Goal: Task Accomplishment & Management: Use online tool/utility

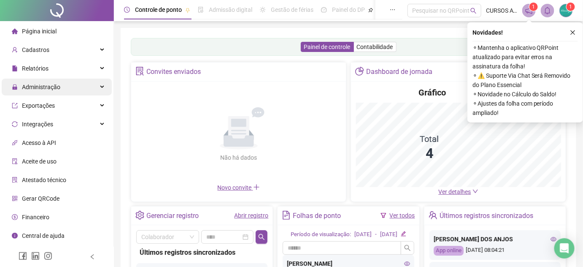
click at [79, 94] on div "Administração" at bounding box center [57, 86] width 110 height 17
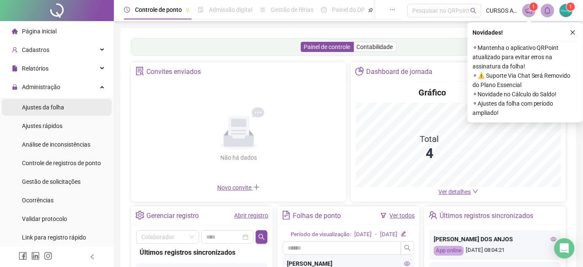
click at [95, 108] on li "Ajustes da folha" at bounding box center [57, 107] width 110 height 17
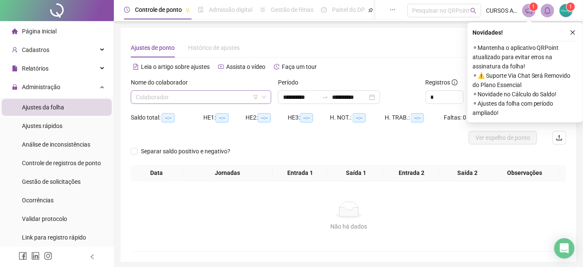
click at [147, 95] on input "search" at bounding box center [197, 97] width 123 height 13
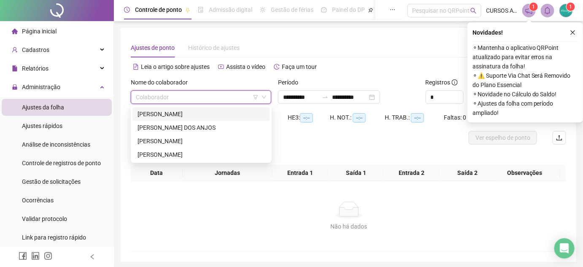
click at [210, 103] on input "search" at bounding box center [197, 97] width 123 height 13
click at [203, 124] on div "[PERSON_NAME] DOS ANJOS" at bounding box center [200, 127] width 127 height 9
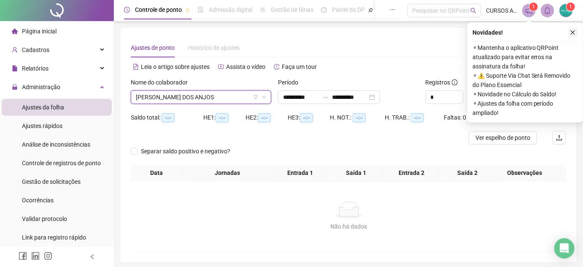
click at [573, 30] on icon "close" at bounding box center [573, 33] width 6 height 6
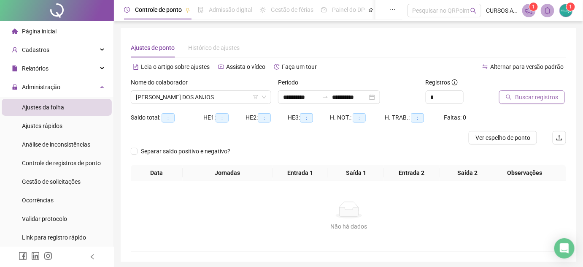
click at [527, 97] on span "Buscar registros" at bounding box center [536, 96] width 43 height 9
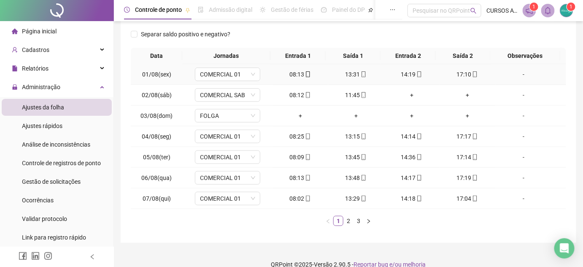
scroll to position [135, 0]
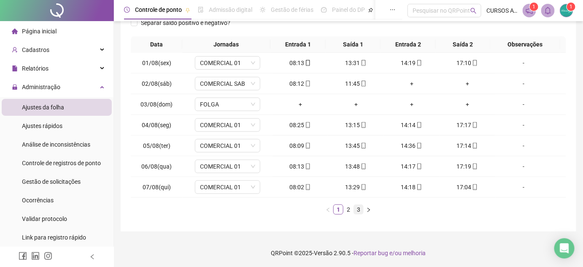
click at [356, 210] on link "3" at bounding box center [358, 209] width 9 height 9
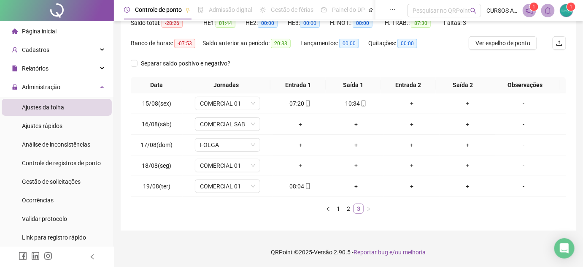
scroll to position [94, 0]
click at [245, 105] on span "COMERCIAL 01" at bounding box center [227, 104] width 55 height 13
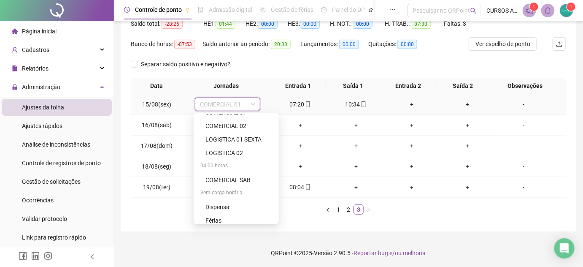
scroll to position [153, 0]
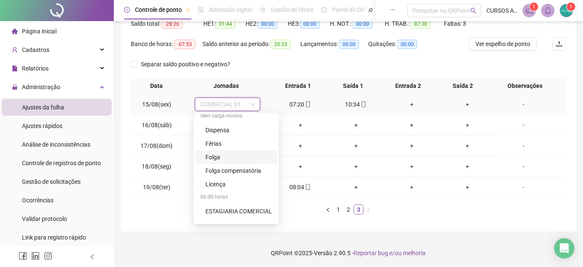
click at [223, 154] on div "Folga" at bounding box center [238, 156] width 67 height 9
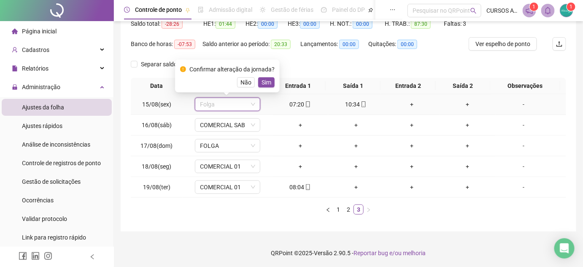
click at [242, 107] on span "Folga" at bounding box center [227, 104] width 55 height 13
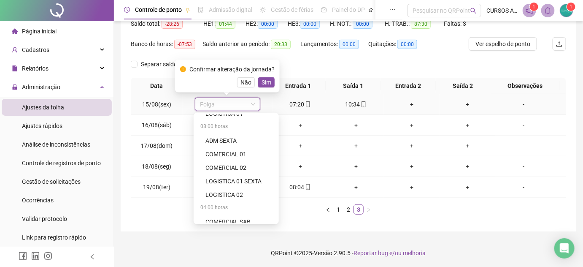
scroll to position [0, 0]
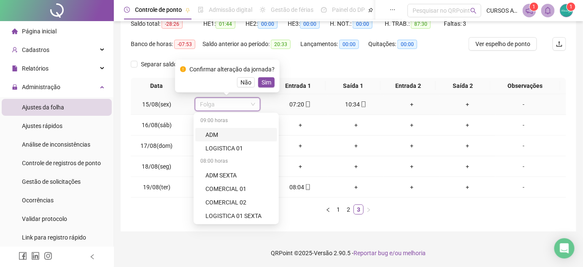
click at [230, 105] on span "Folga" at bounding box center [227, 104] width 55 height 13
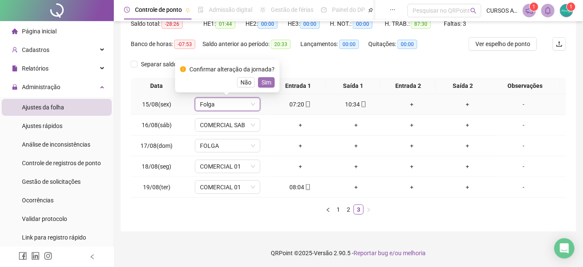
click at [262, 84] on span "Sim" at bounding box center [267, 82] width 10 height 9
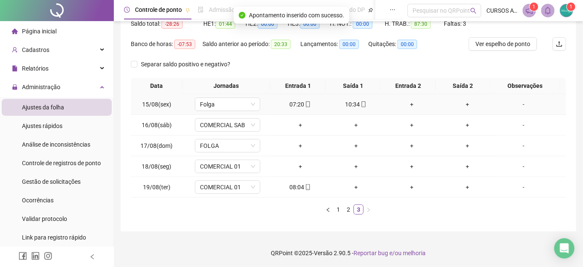
click at [518, 105] on div "-" at bounding box center [524, 104] width 50 height 9
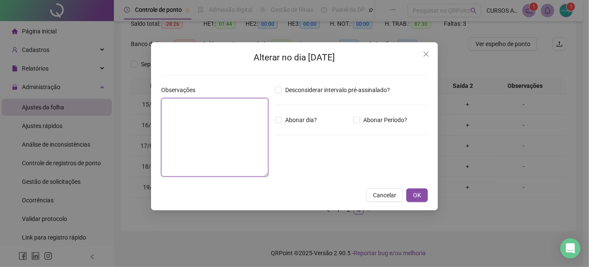
click at [195, 130] on textarea at bounding box center [214, 137] width 107 height 78
type textarea "*******"
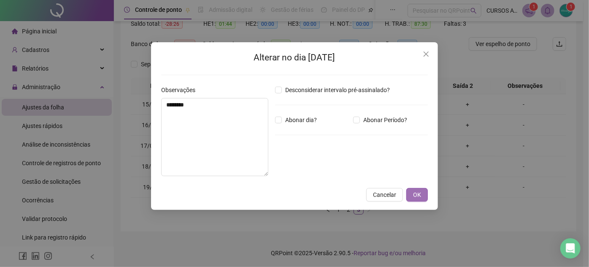
click at [419, 197] on span "OK" at bounding box center [417, 194] width 8 height 9
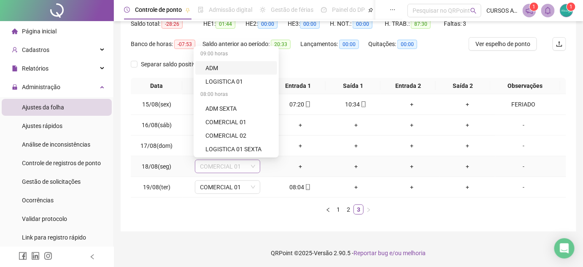
click at [240, 166] on span "COMERCIAL 01" at bounding box center [227, 166] width 55 height 13
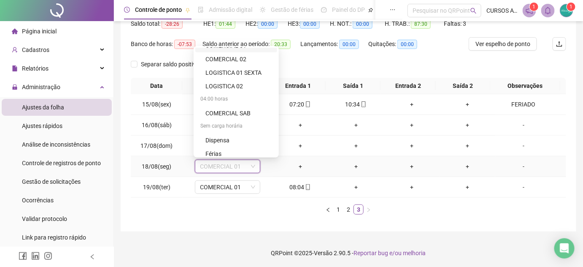
scroll to position [115, 0]
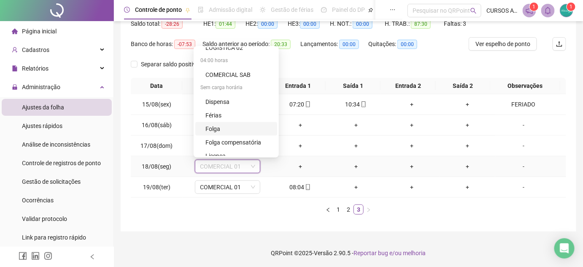
click at [224, 124] on div "Folga" at bounding box center [238, 128] width 67 height 9
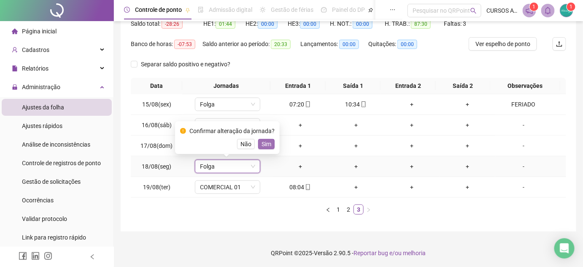
click at [270, 145] on button "Sim" at bounding box center [266, 144] width 16 height 10
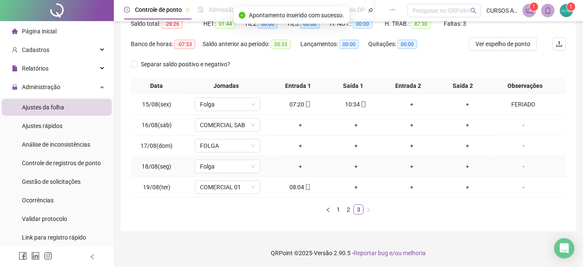
click at [517, 169] on div "-" at bounding box center [524, 166] width 50 height 9
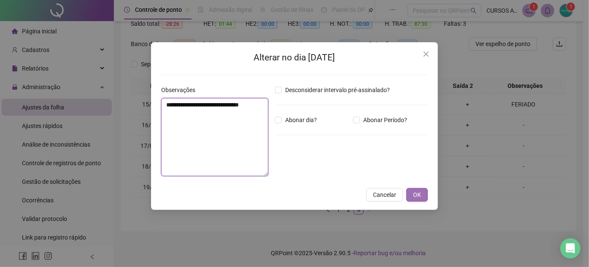
type textarea "**********"
click at [426, 198] on button "OK" at bounding box center [417, 194] width 22 height 13
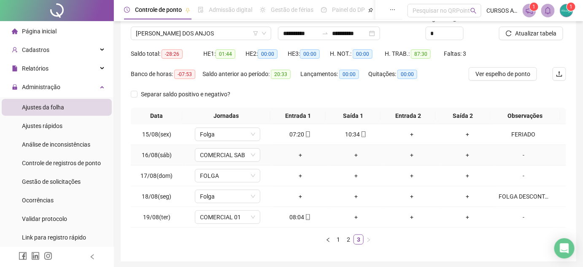
scroll to position [55, 0]
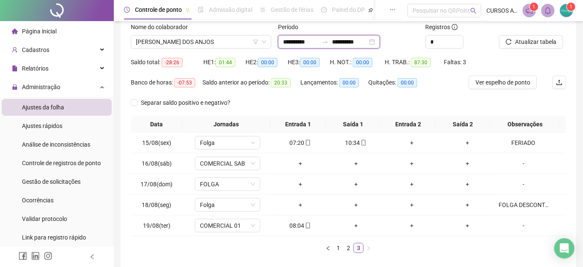
click at [367, 43] on input "**********" at bounding box center [349, 41] width 35 height 9
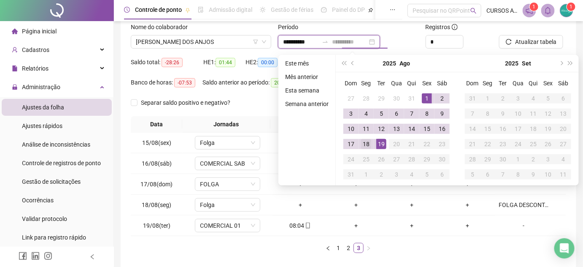
type input "**********"
click at [365, 143] on div "18" at bounding box center [366, 144] width 10 height 10
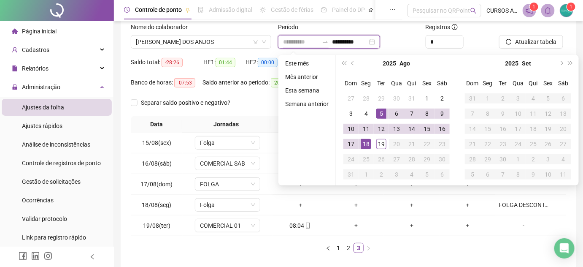
type input "**********"
click at [407, 38] on div "**********" at bounding box center [348, 134] width 435 height 251
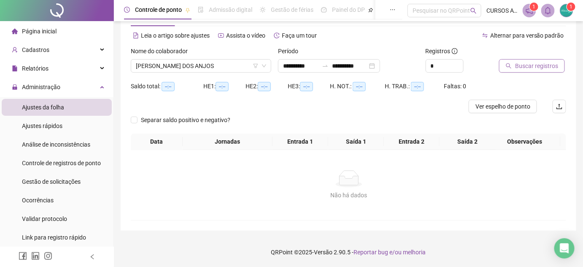
click at [528, 61] on span "Buscar registros" at bounding box center [536, 65] width 43 height 9
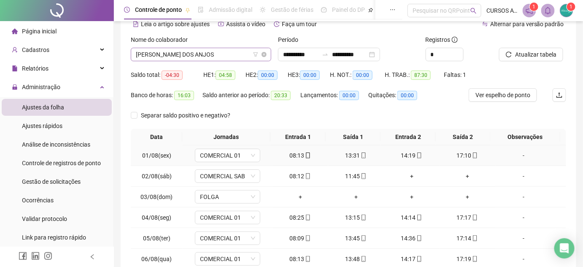
scroll to position [0, 0]
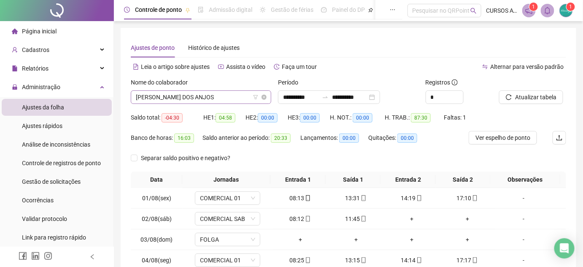
click at [228, 95] on span "[PERSON_NAME] DOS ANJOS" at bounding box center [201, 97] width 130 height 13
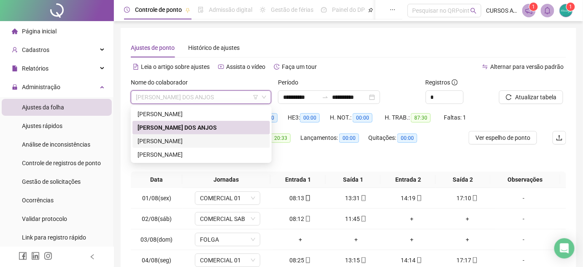
click at [189, 139] on div "[PERSON_NAME]" at bounding box center [200, 140] width 127 height 9
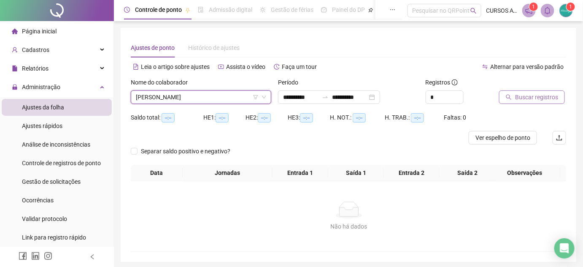
click at [538, 100] on span "Buscar registros" at bounding box center [536, 96] width 43 height 9
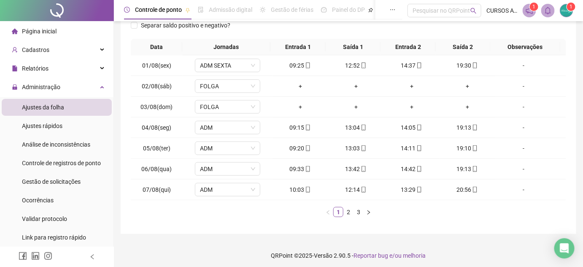
scroll to position [135, 0]
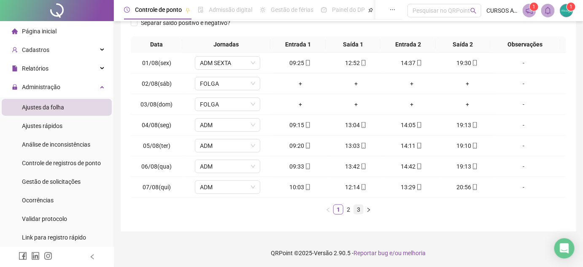
click at [359, 205] on link "3" at bounding box center [358, 209] width 9 height 9
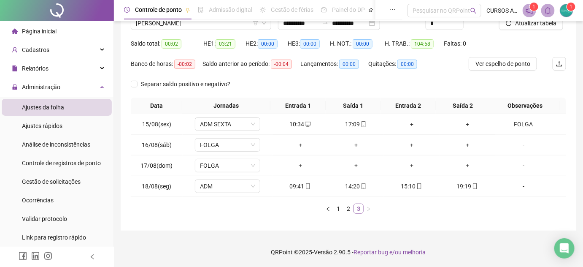
scroll to position [73, 0]
click at [234, 123] on span "ADM SEXTA" at bounding box center [227, 125] width 55 height 13
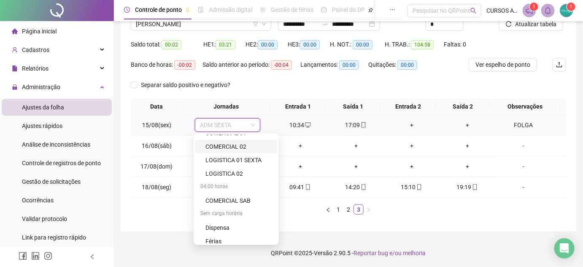
scroll to position [115, 0]
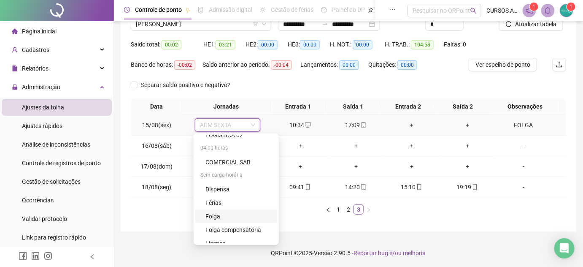
click at [240, 212] on div "Folga" at bounding box center [238, 215] width 67 height 9
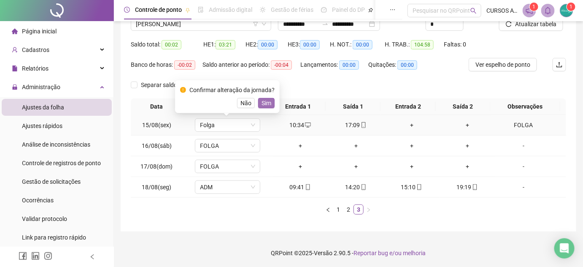
click at [268, 105] on span "Sim" at bounding box center [267, 102] width 10 height 9
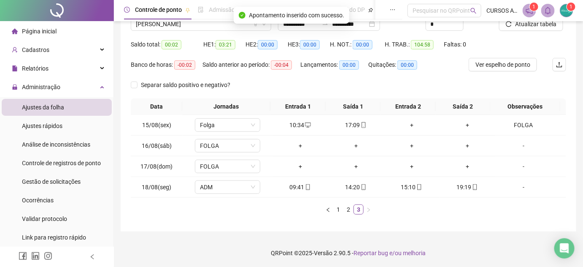
click at [466, 80] on div "Separar saldo positivo e negativo?" at bounding box center [348, 88] width 435 height 20
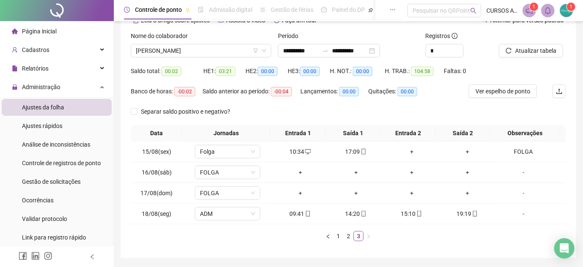
scroll to position [35, 0]
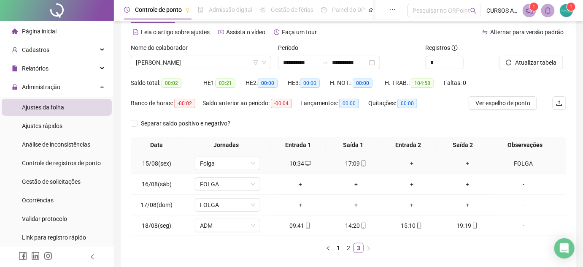
click at [517, 164] on div "FOLGA" at bounding box center [524, 163] width 50 height 9
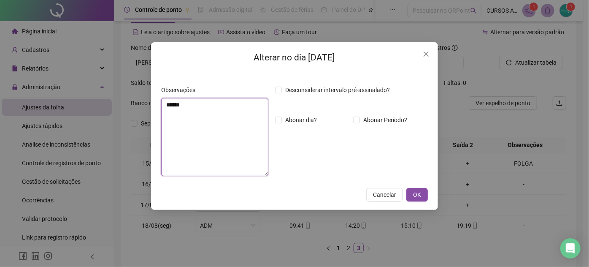
drag, startPoint x: 213, startPoint y: 108, endPoint x: 156, endPoint y: 107, distance: 56.5
click at [156, 107] on div "Alterar no dia [DATE] Observações ***** Desconsiderar intervalo pré-assinalado?…" at bounding box center [294, 125] width 287 height 167
type textarea "*******"
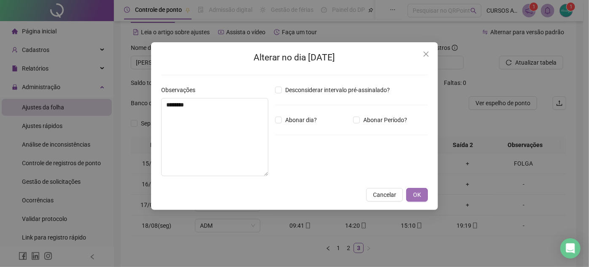
click at [424, 197] on button "OK" at bounding box center [417, 194] width 22 height 13
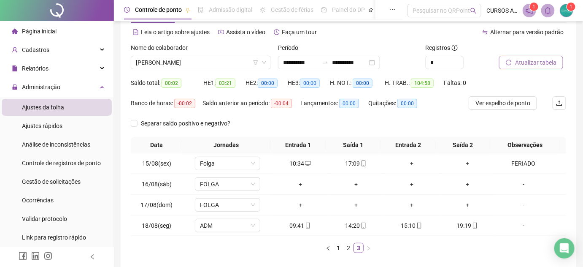
click at [527, 62] on span "Atualizar tabela" at bounding box center [535, 62] width 41 height 9
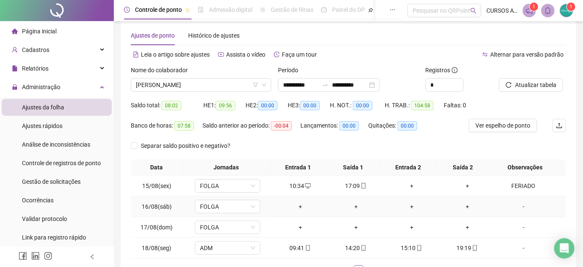
scroll to position [0, 0]
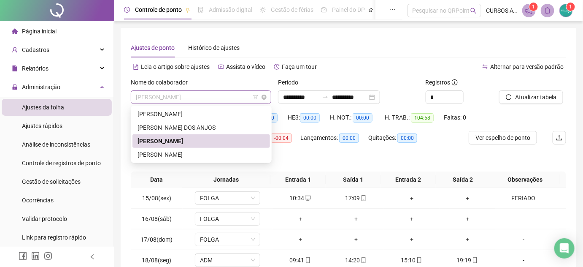
click at [253, 92] on span "[PERSON_NAME]" at bounding box center [201, 97] width 130 height 13
click at [205, 153] on div "[PERSON_NAME]" at bounding box center [200, 154] width 127 height 9
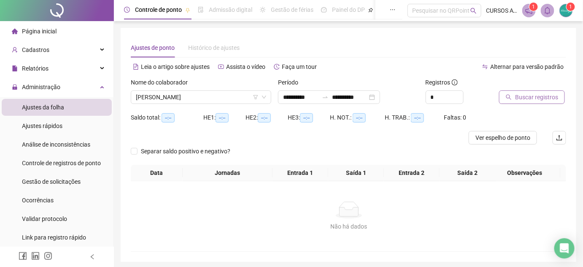
click at [541, 96] on span "Buscar registros" at bounding box center [536, 96] width 43 height 9
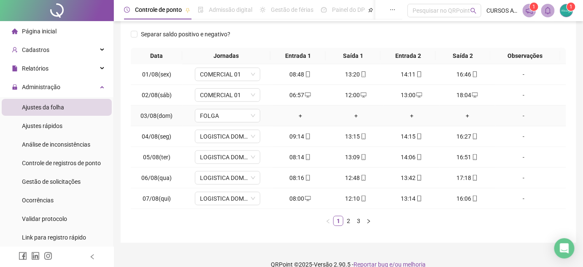
scroll to position [135, 0]
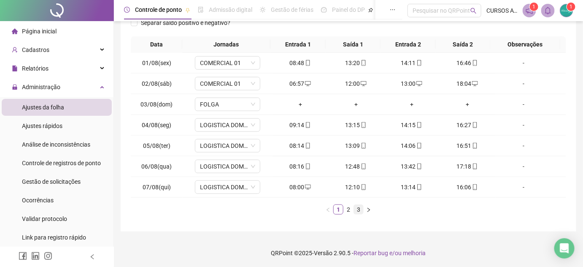
click at [359, 206] on link "3" at bounding box center [358, 209] width 9 height 9
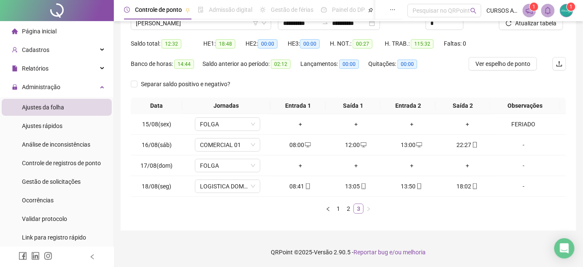
scroll to position [73, 0]
click at [471, 189] on span at bounding box center [474, 186] width 7 height 7
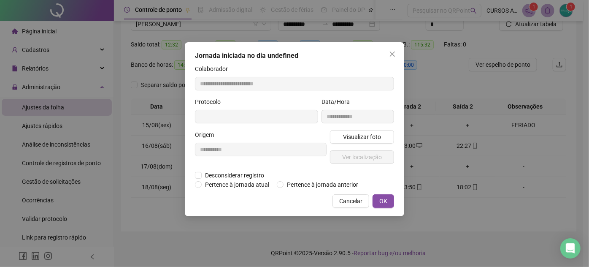
type input "**********"
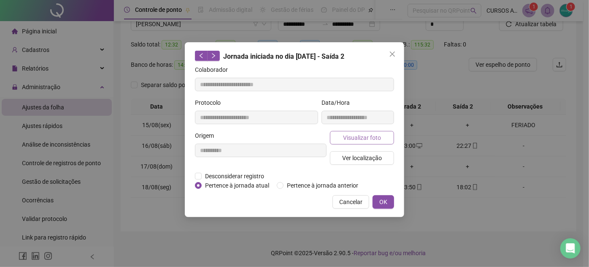
click at [379, 135] on span "Visualizar foto" at bounding box center [362, 137] width 38 height 9
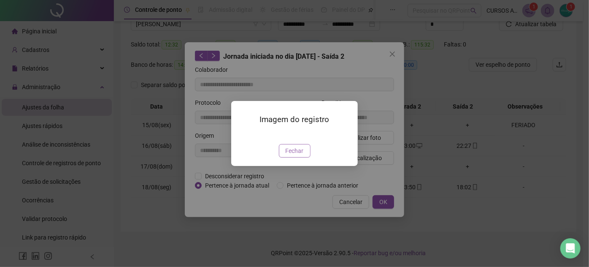
click at [294, 155] on span "Fechar" at bounding box center [295, 150] width 18 height 9
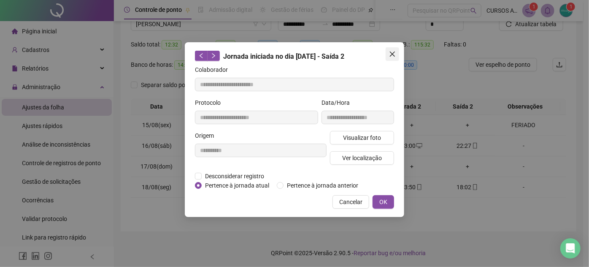
click at [393, 56] on icon "close" at bounding box center [392, 54] width 7 height 7
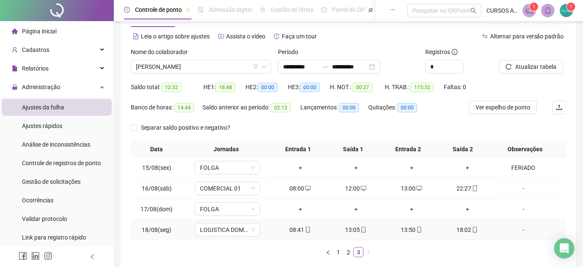
scroll to position [0, 0]
